Goal: Navigation & Orientation: Find specific page/section

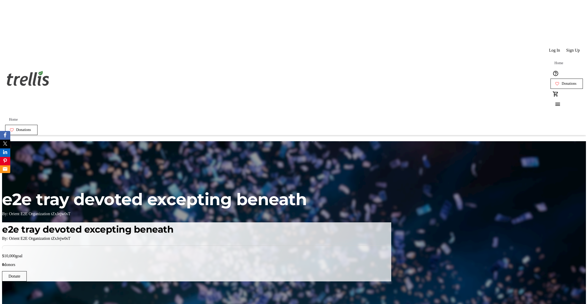
click at [307, 189] on span "e2e tray devoted excepting beneath" at bounding box center [154, 199] width 305 height 20
